Goal: Information Seeking & Learning: Find specific fact

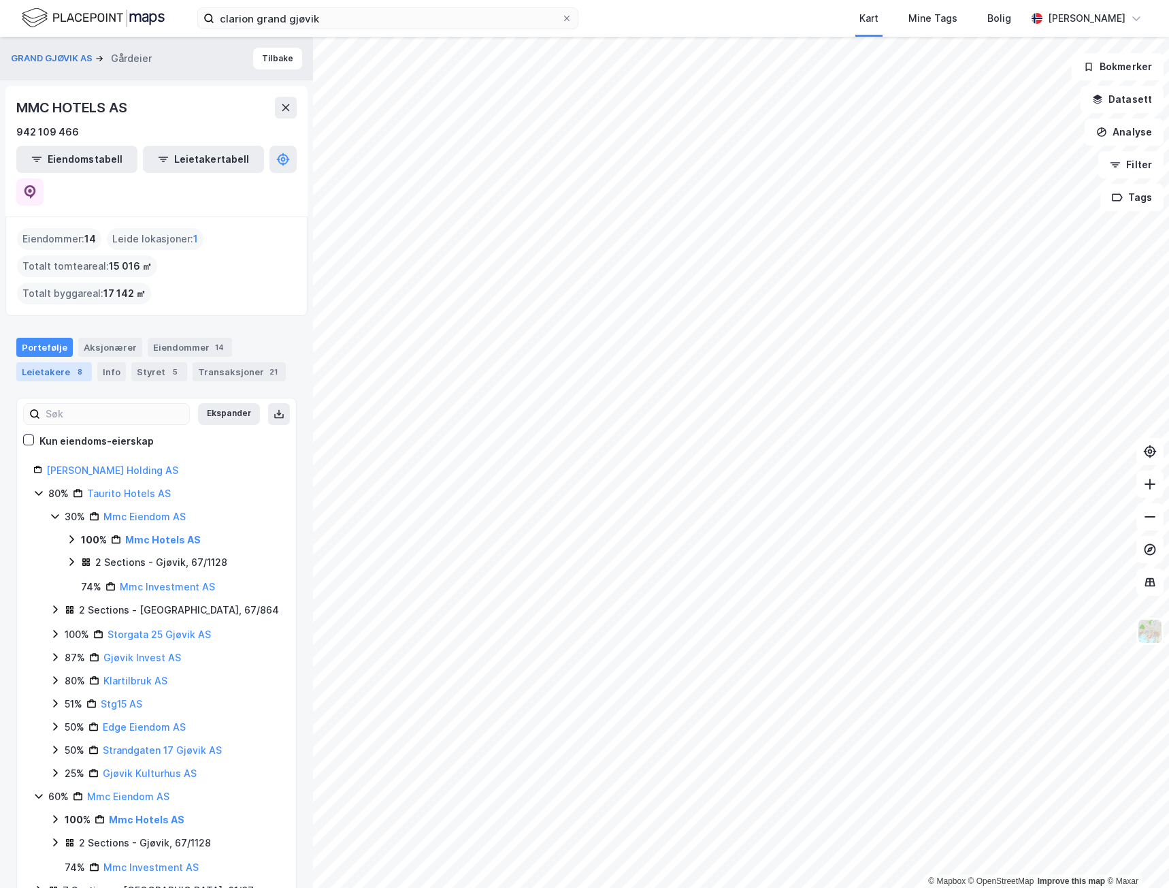
click at [73, 365] on div "8" at bounding box center [80, 372] width 14 height 14
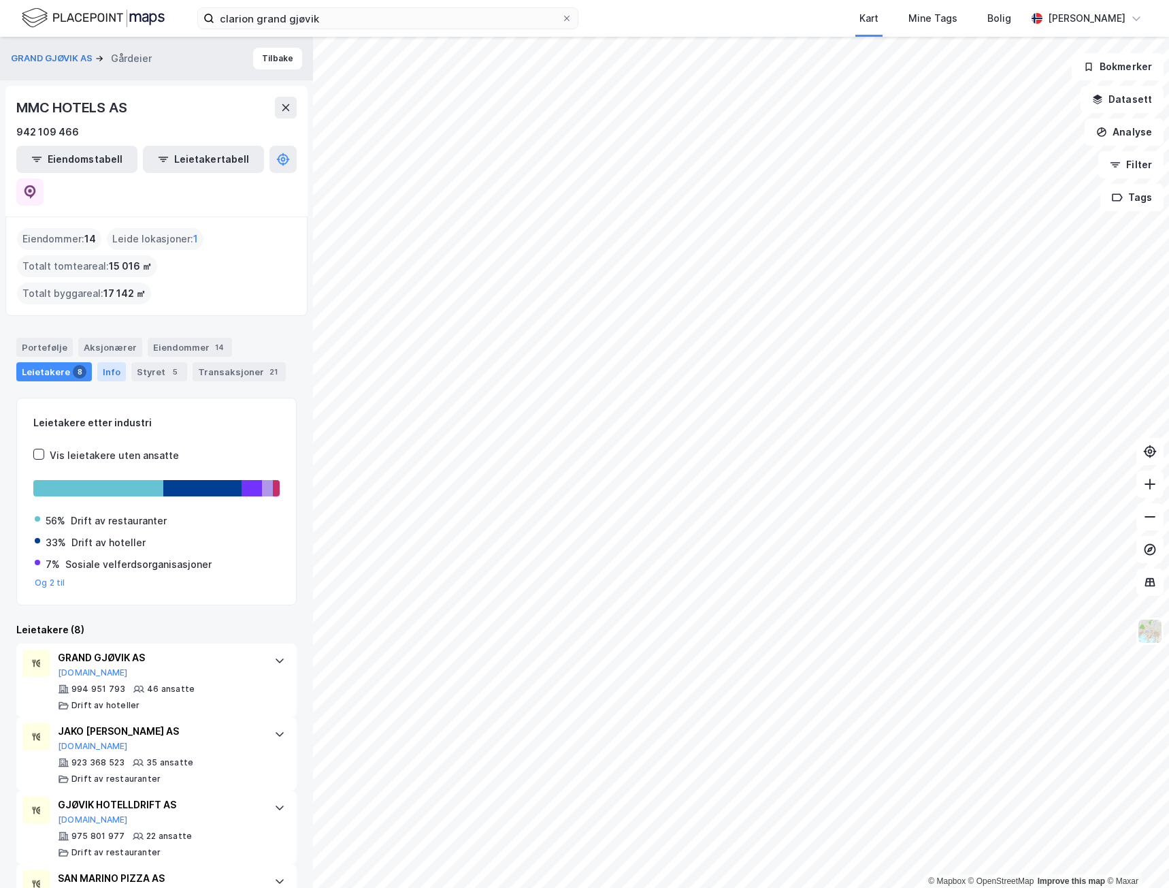
click at [105, 362] on div "Info" at bounding box center [111, 371] width 29 height 19
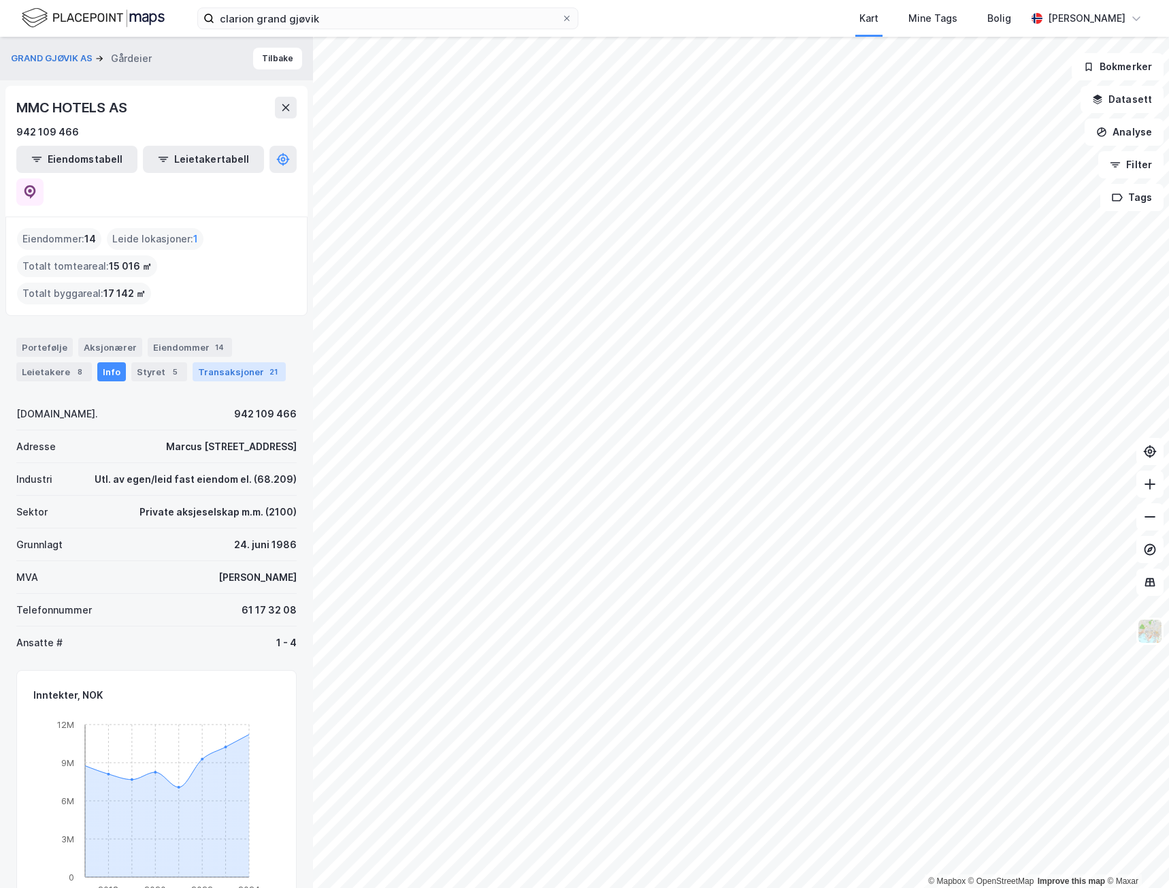
click at [214, 362] on div "Transaksjoner 21" at bounding box center [239, 371] width 93 height 19
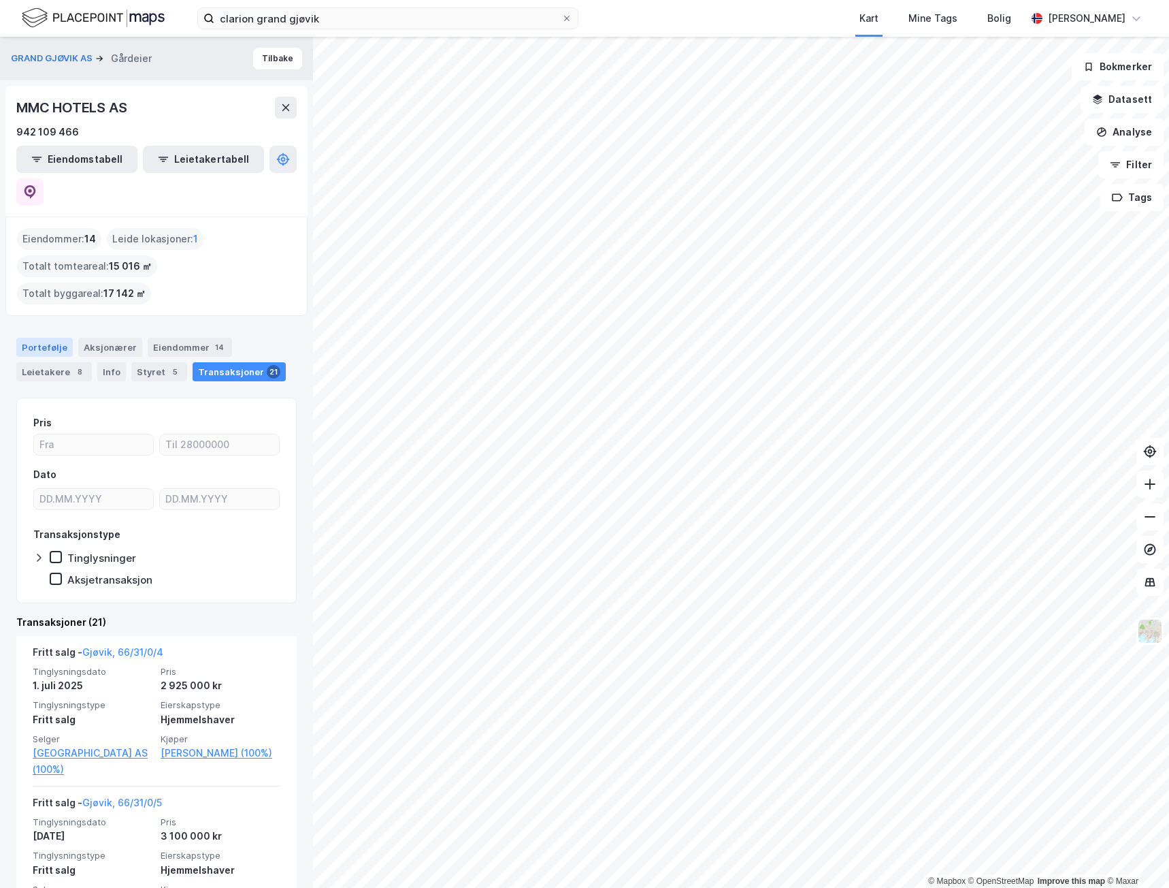
click at [47, 338] on div "Portefølje" at bounding box center [44, 347] width 56 height 19
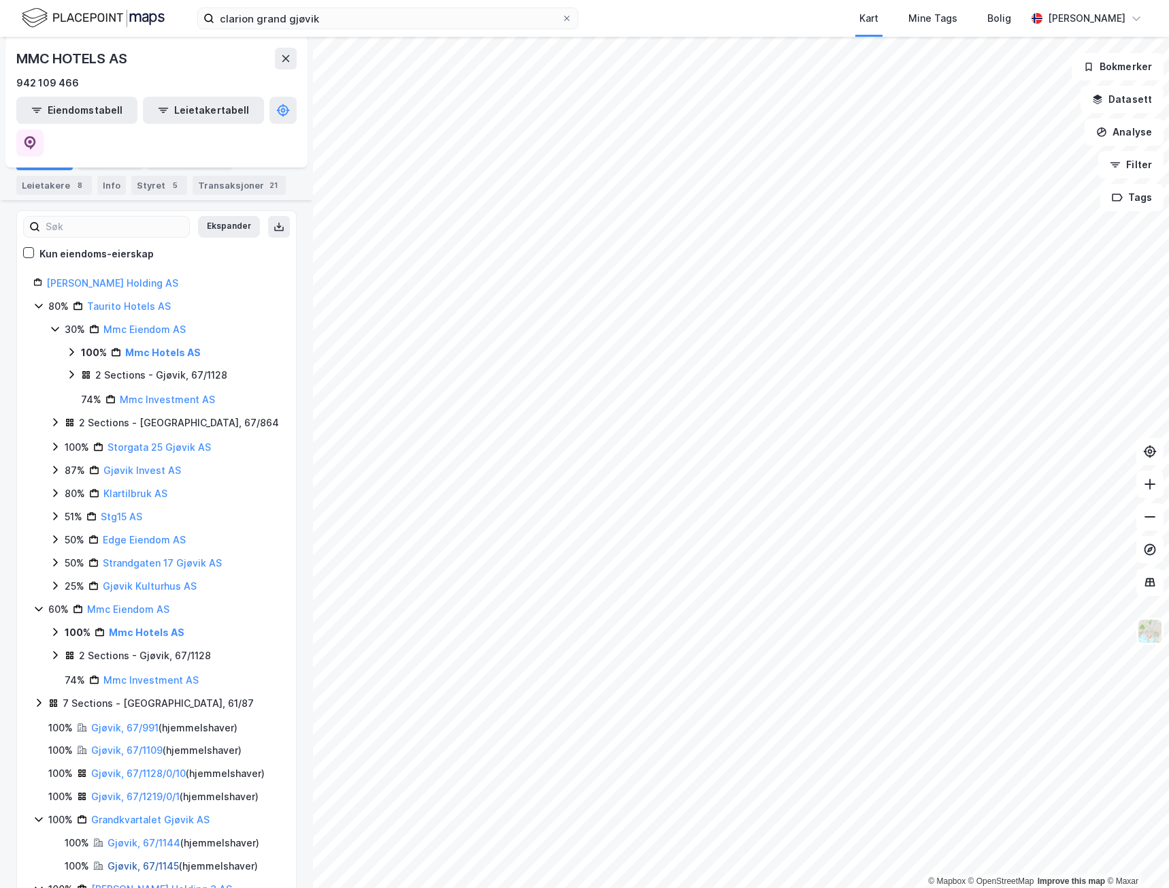
scroll to position [241, 0]
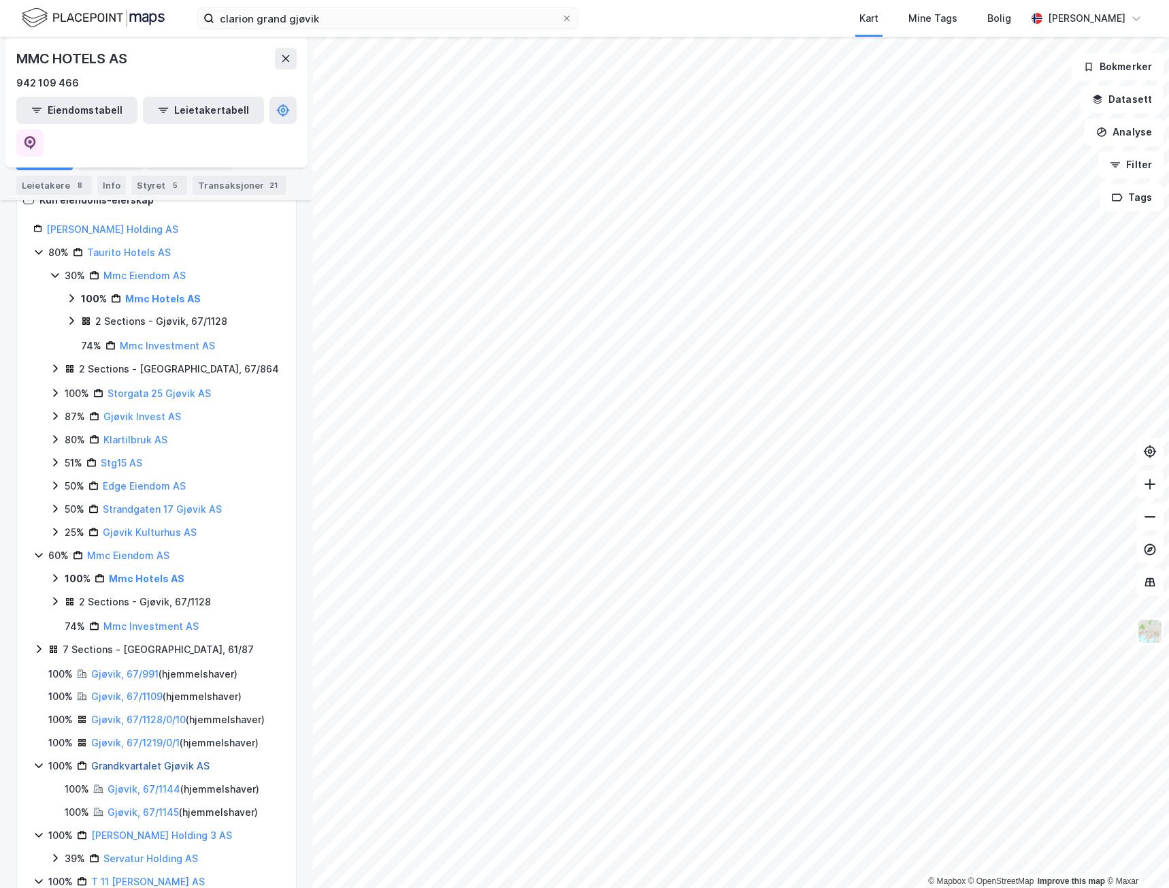
click at [129, 760] on link "Grandkvartalet Gjøvik AS" at bounding box center [150, 766] width 118 height 12
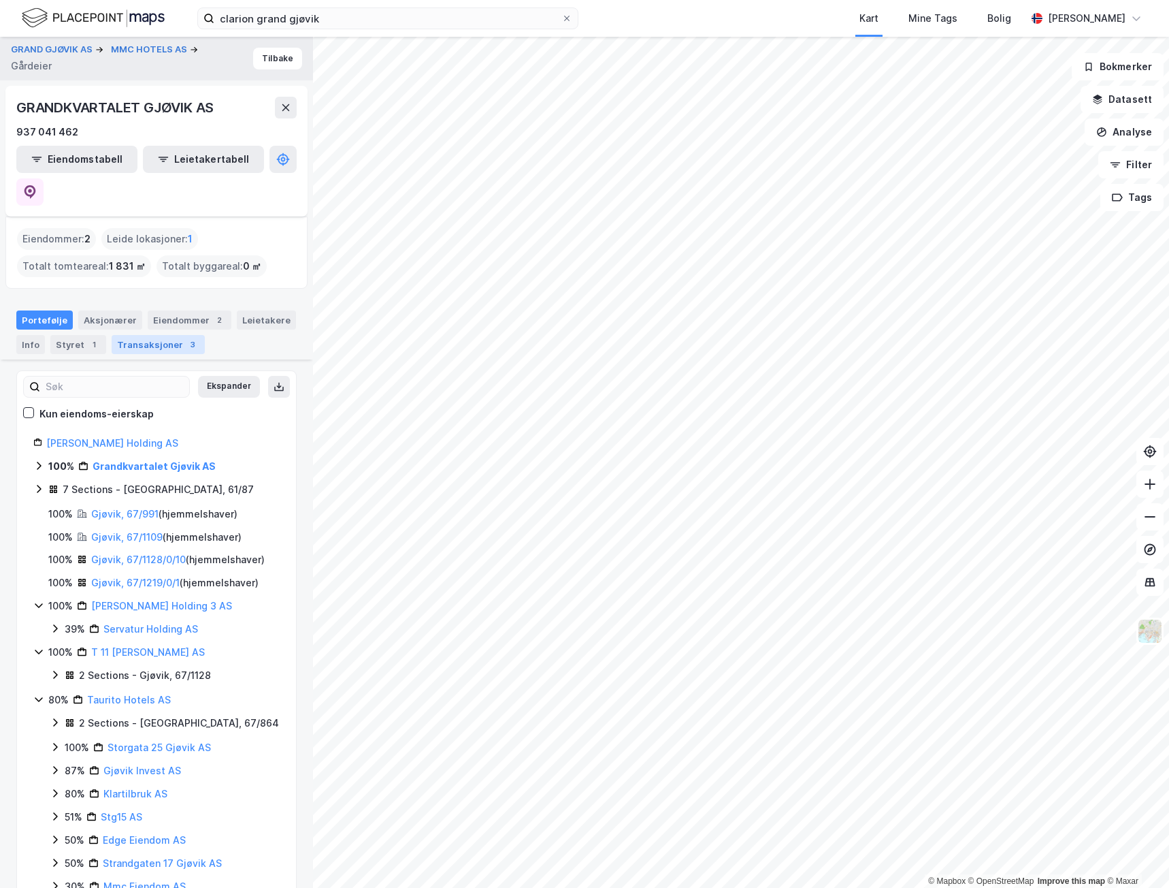
click at [116, 335] on div "Transaksjoner 3" at bounding box center [158, 344] width 93 height 19
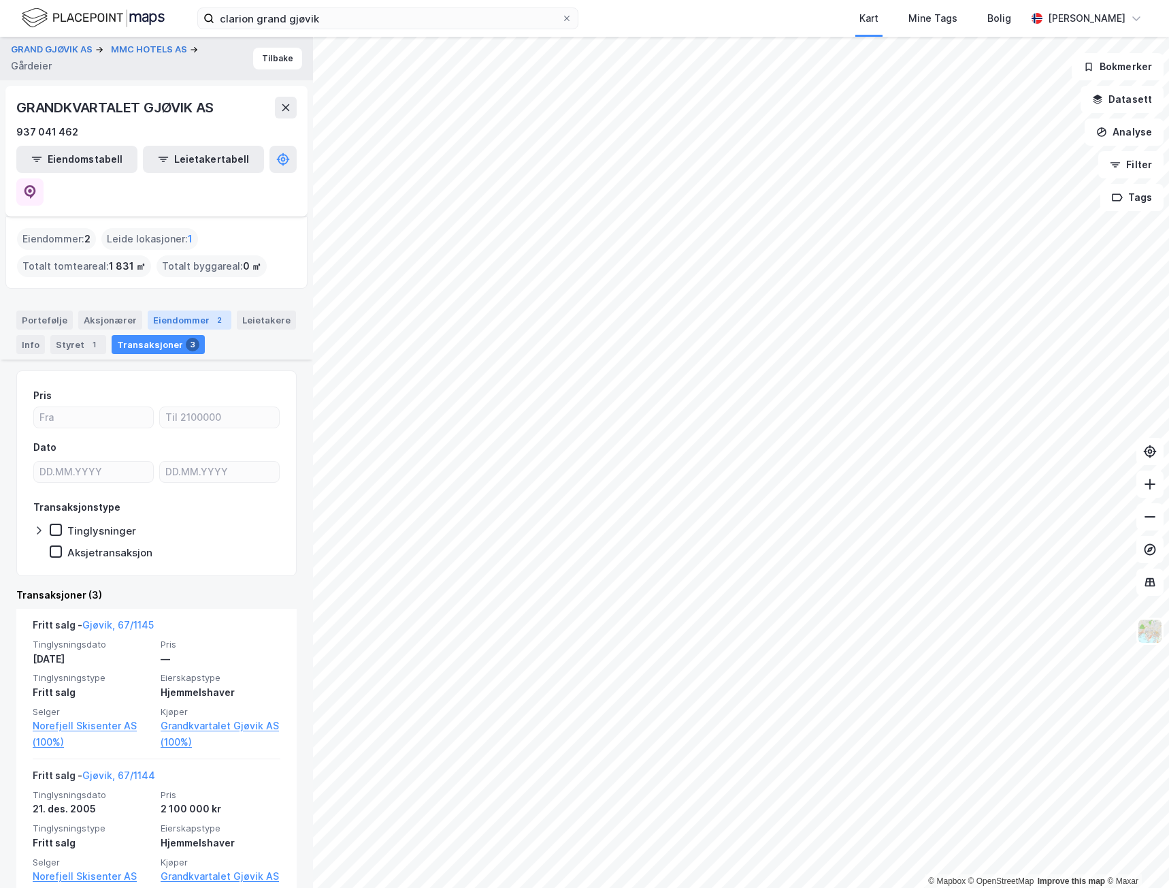
click at [174, 310] on div "Eiendommer 2" at bounding box center [190, 319] width 84 height 19
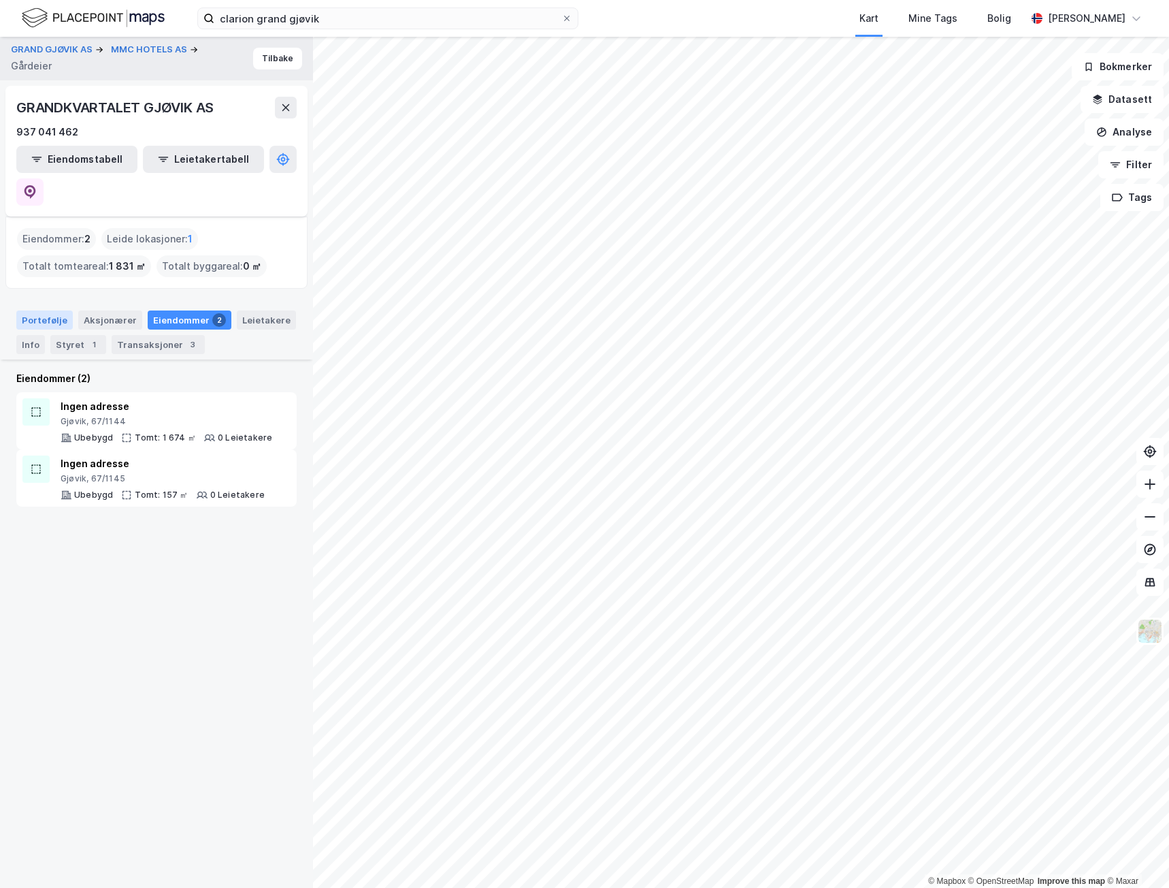
click at [48, 310] on div "Portefølje" at bounding box center [44, 319] width 56 height 19
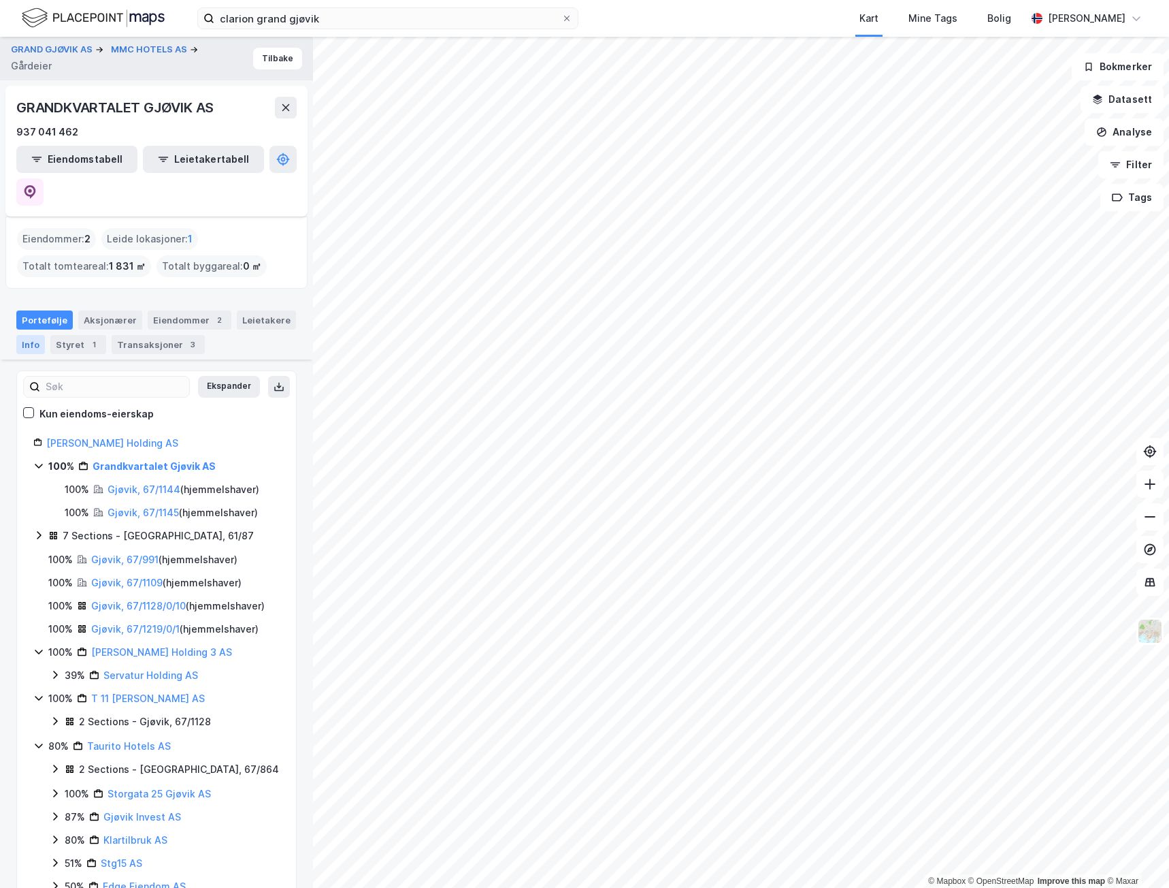
click at [22, 335] on div "Info" at bounding box center [30, 344] width 29 height 19
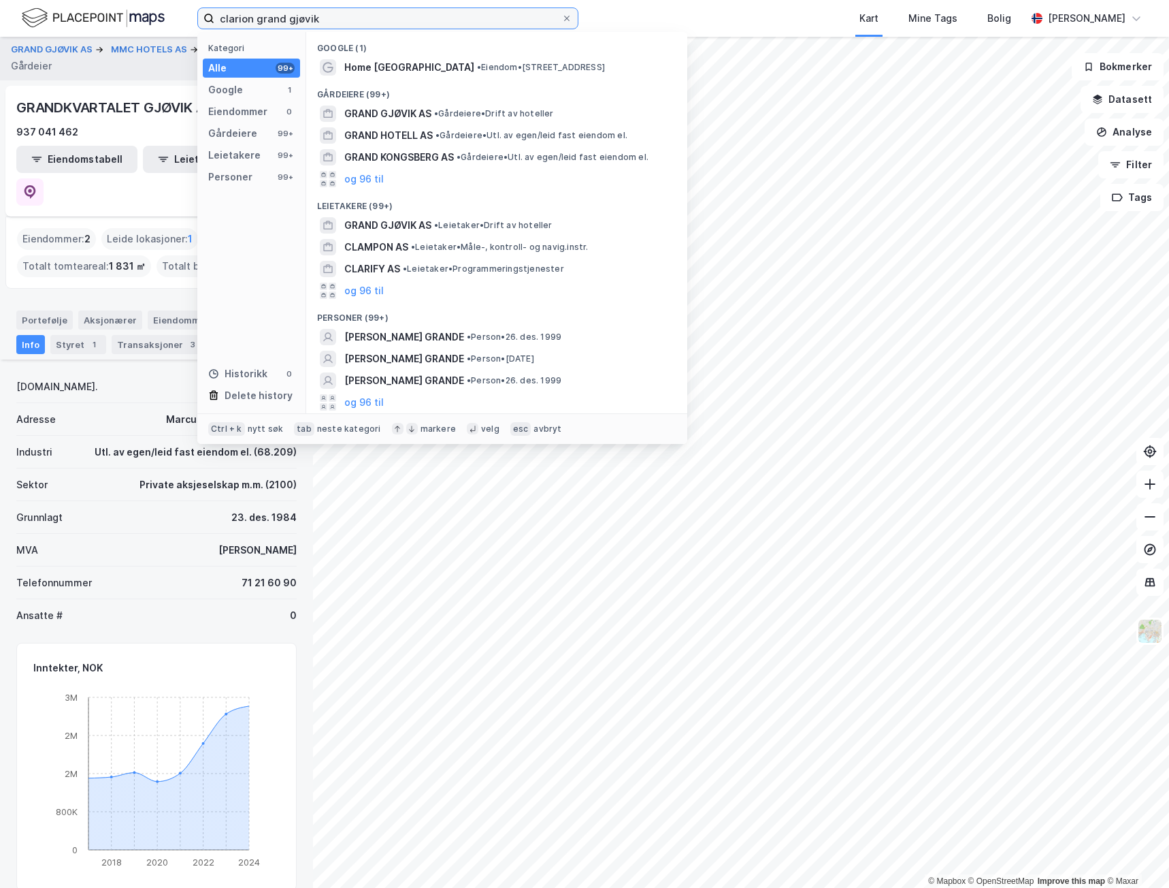
drag, startPoint x: 361, startPoint y: 22, endPoint x: 65, endPoint y: 3, distance: 296.6
click at [65, 3] on div "clarion grand gjøvik Kategori Alle 99+ Google 1 Eiendommer 0 Gårdeiere 99+ Leie…" at bounding box center [584, 18] width 1169 height 37
paste input "Thon Partner Hotel [GEOGRAPHIC_DATA]"
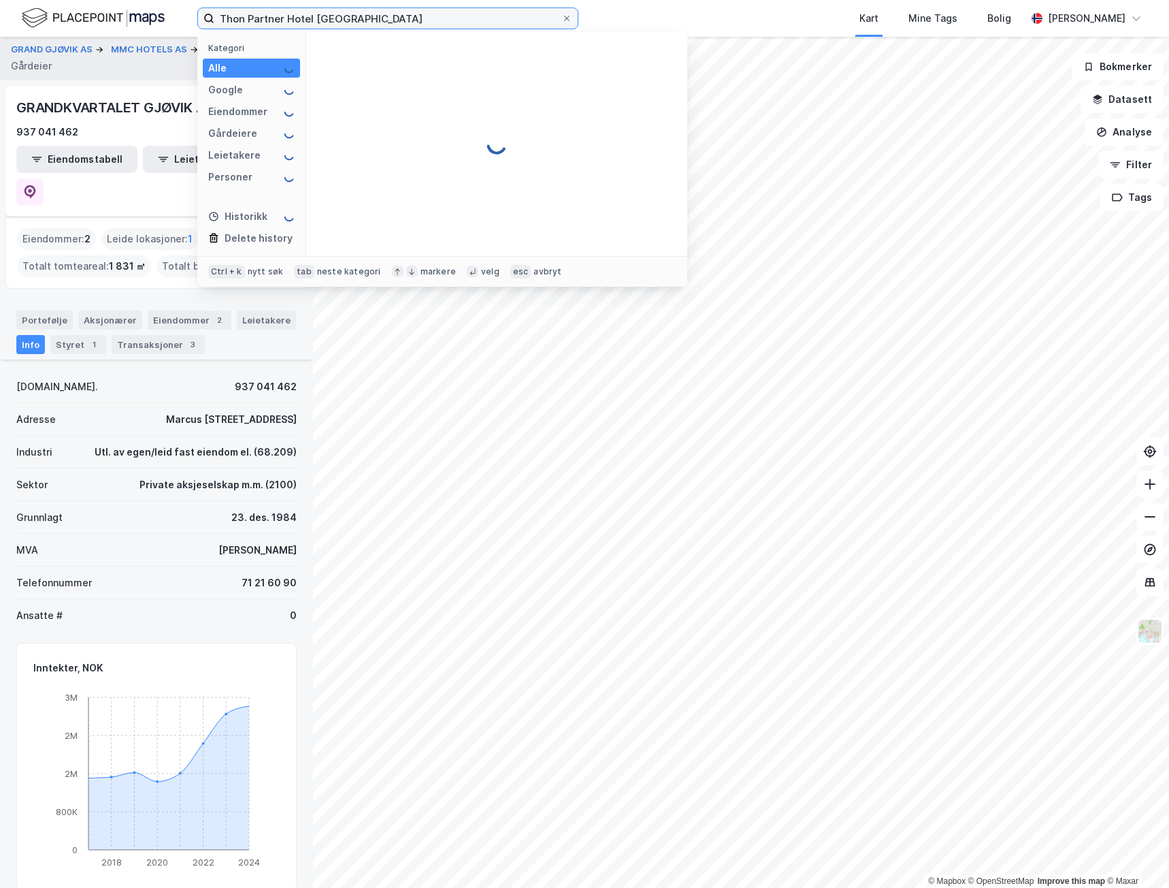
type input "Thon Partner Hotel [GEOGRAPHIC_DATA]"
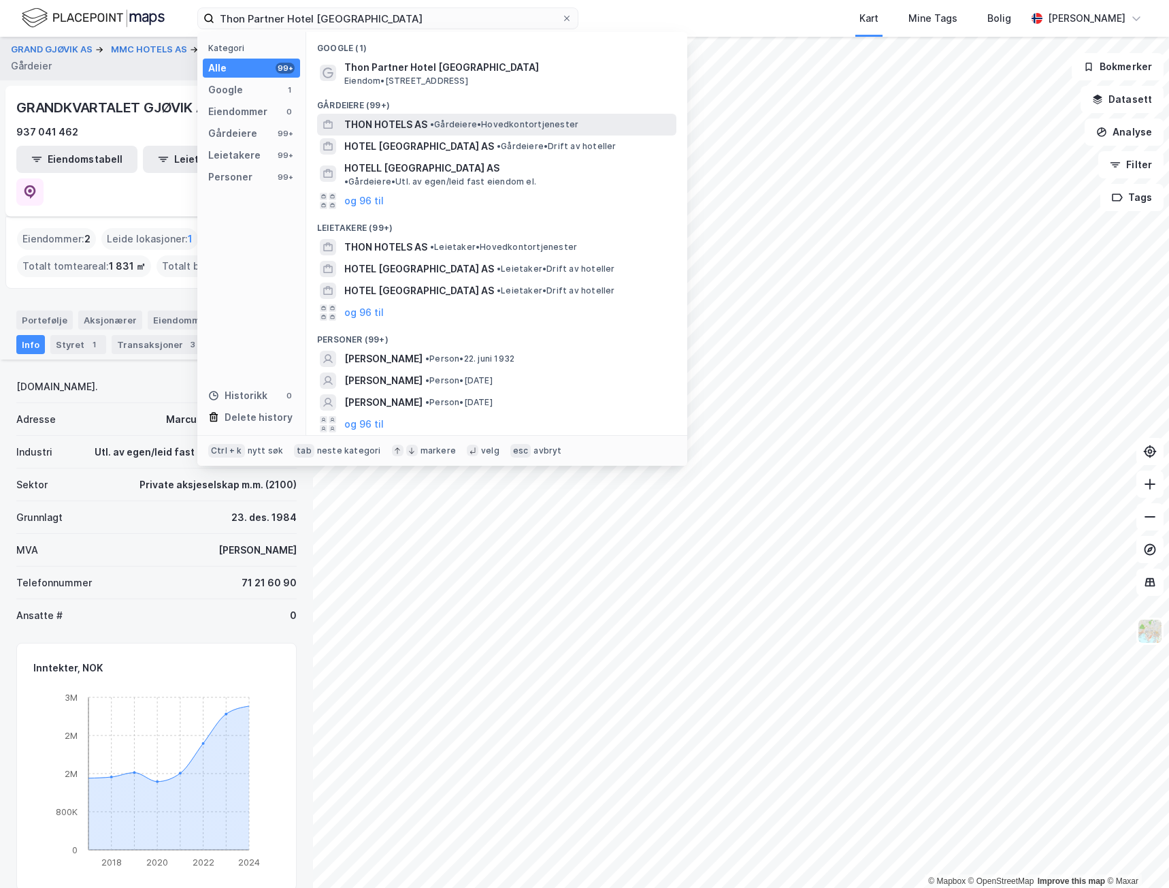
click at [386, 125] on span "THON HOTELS AS" at bounding box center [385, 124] width 83 height 16
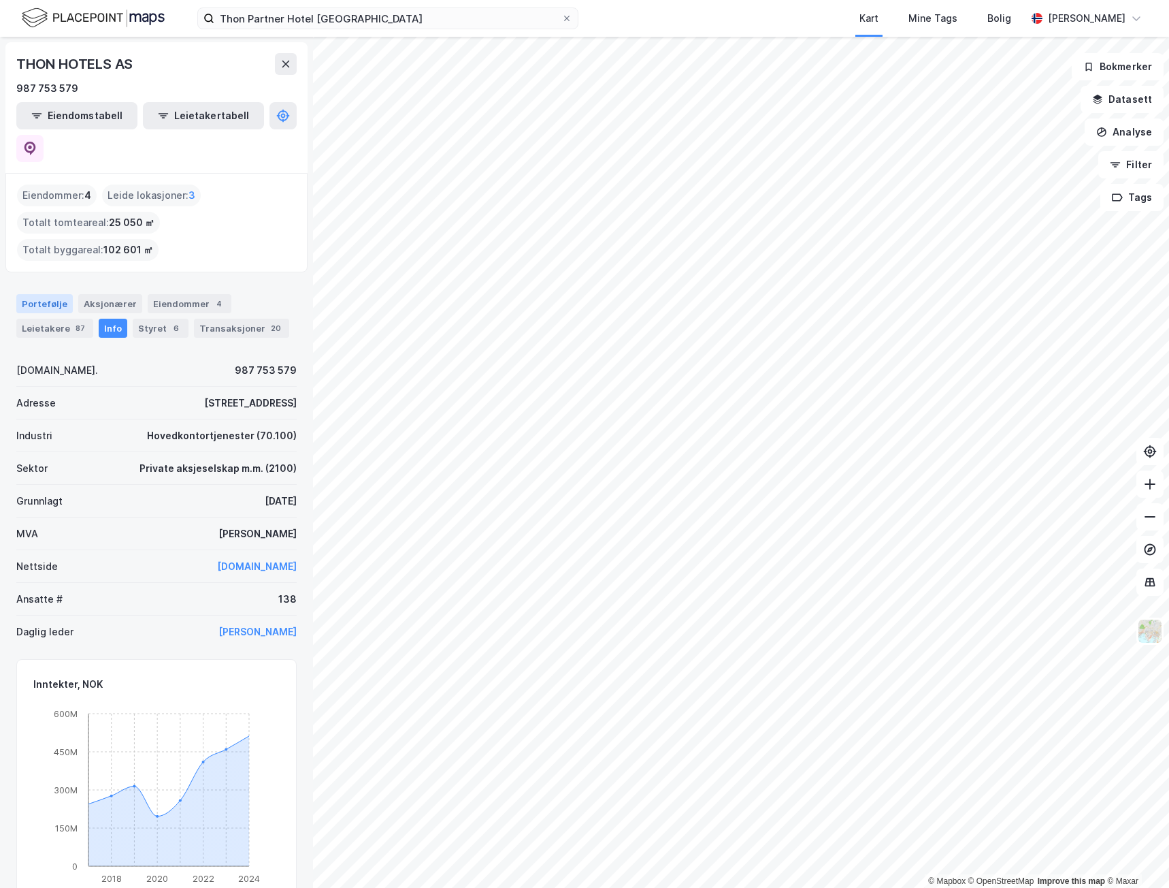
click at [54, 294] on div "Portefølje" at bounding box center [44, 303] width 56 height 19
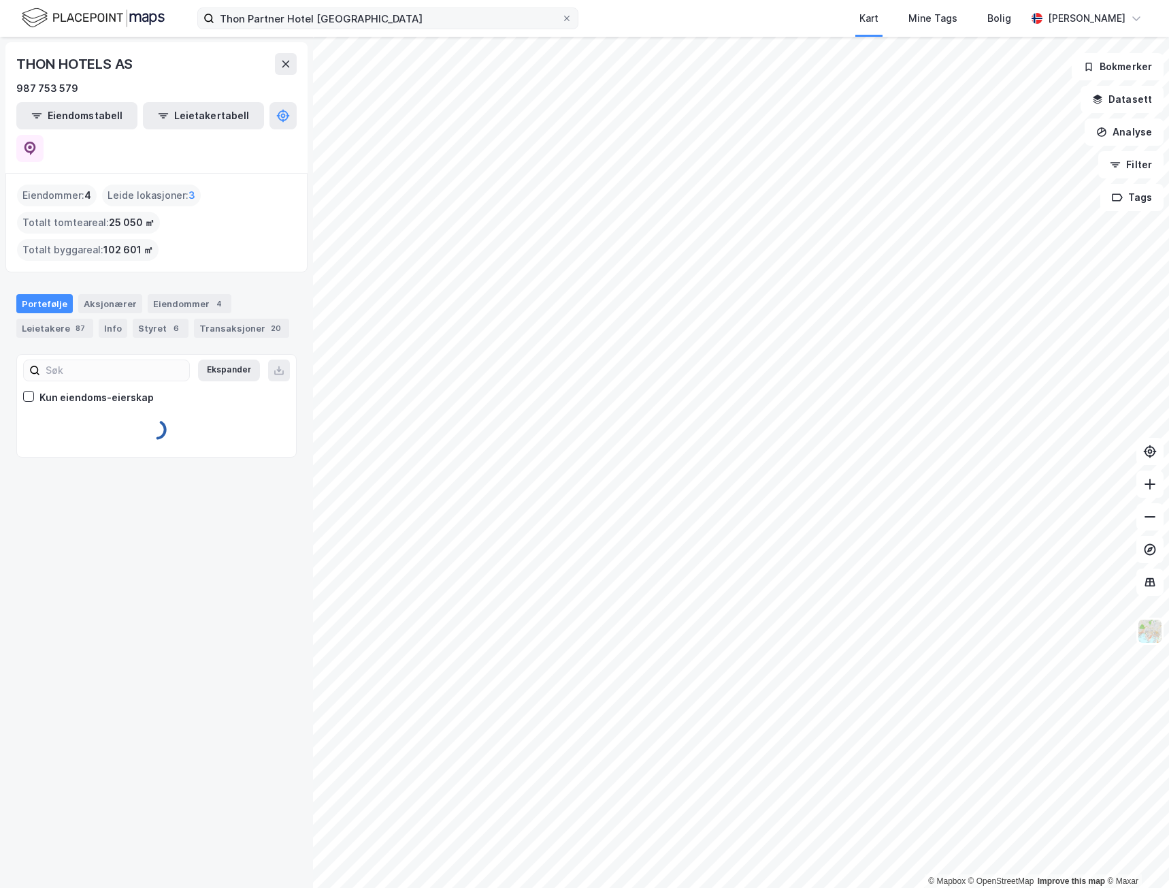
click at [350, 29] on div "Thon Partner Hotel [GEOGRAPHIC_DATA] Kart Mine Tags [PERSON_NAME] [PERSON_NAME]" at bounding box center [584, 18] width 1169 height 37
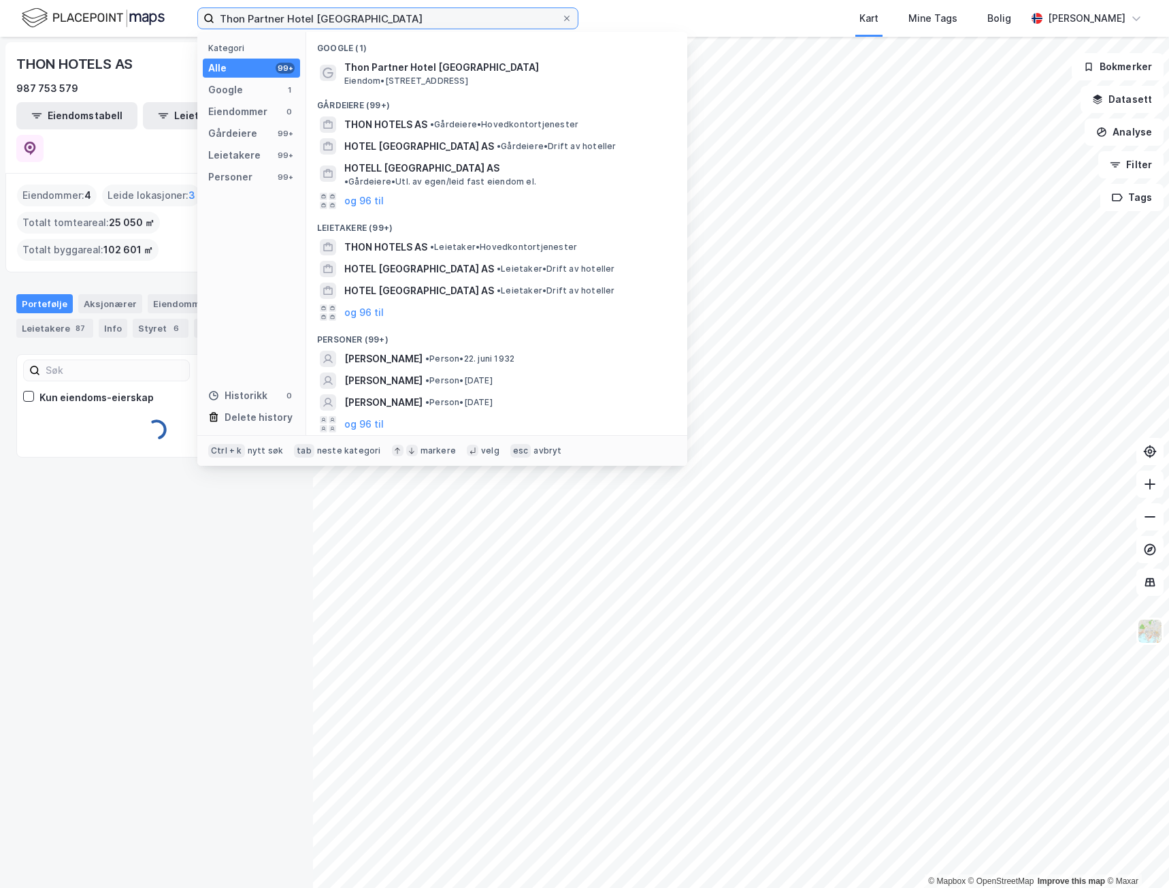
click at [368, 15] on input "Thon Partner Hotel [GEOGRAPHIC_DATA]" at bounding box center [387, 18] width 347 height 20
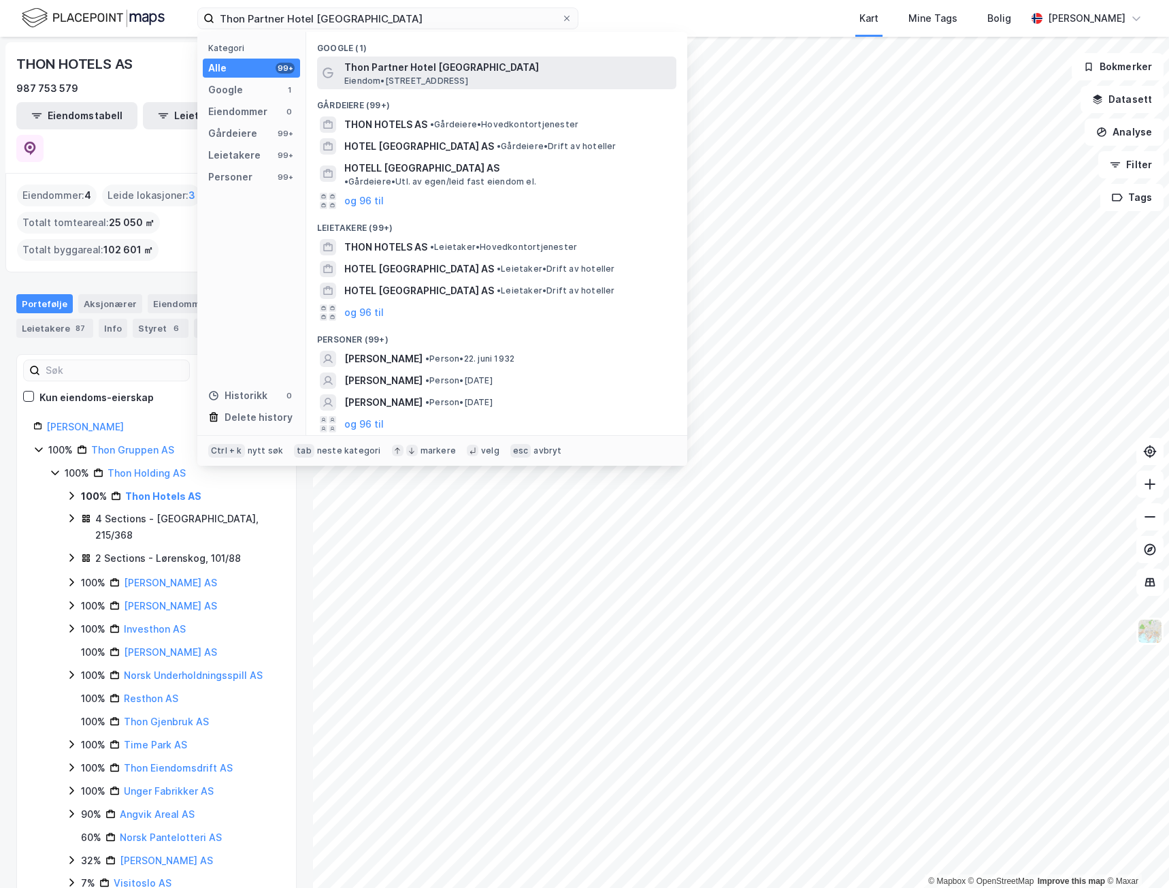
click at [509, 67] on span "Thon Partner Hotel [GEOGRAPHIC_DATA]" at bounding box center [507, 67] width 327 height 16
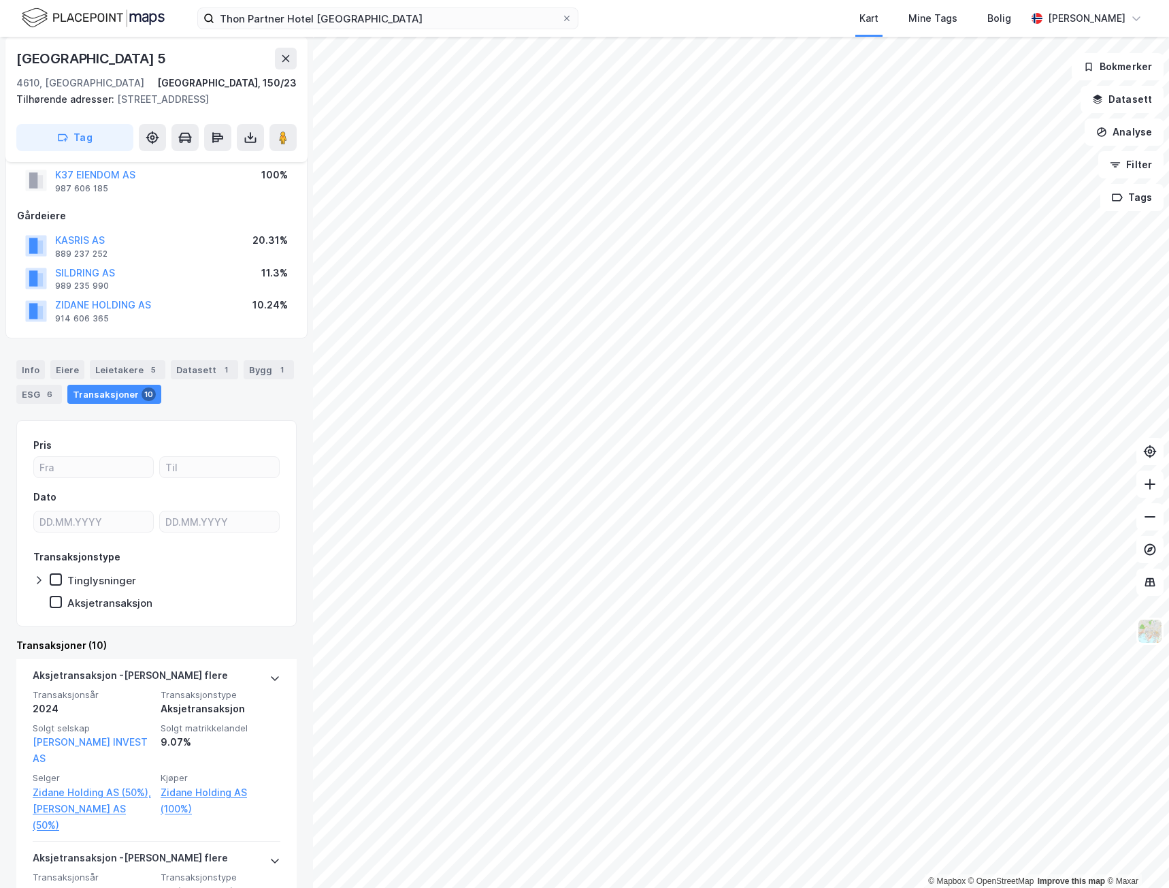
scroll to position [68, 0]
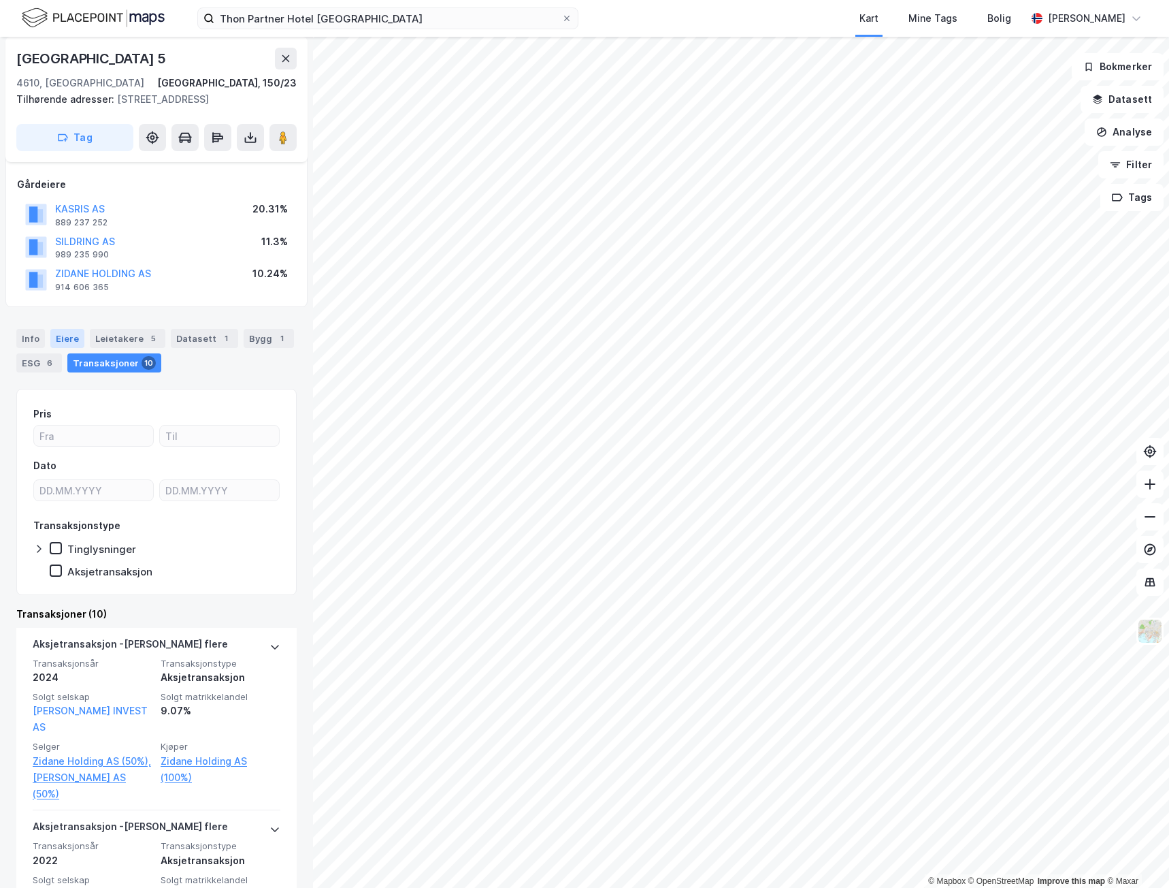
click at [65, 339] on div "Eiere" at bounding box center [67, 338] width 34 height 19
